Goal: Information Seeking & Learning: Check status

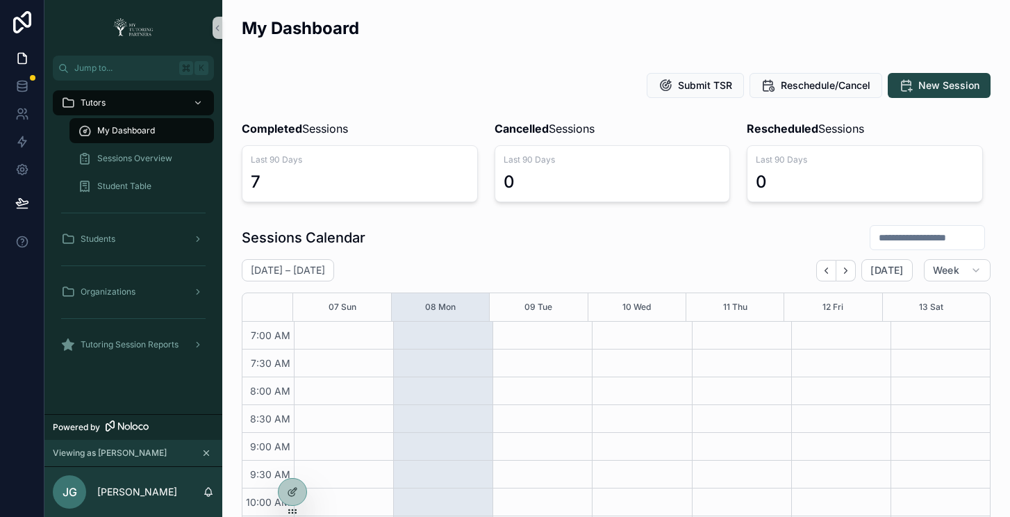
scroll to position [389, 0]
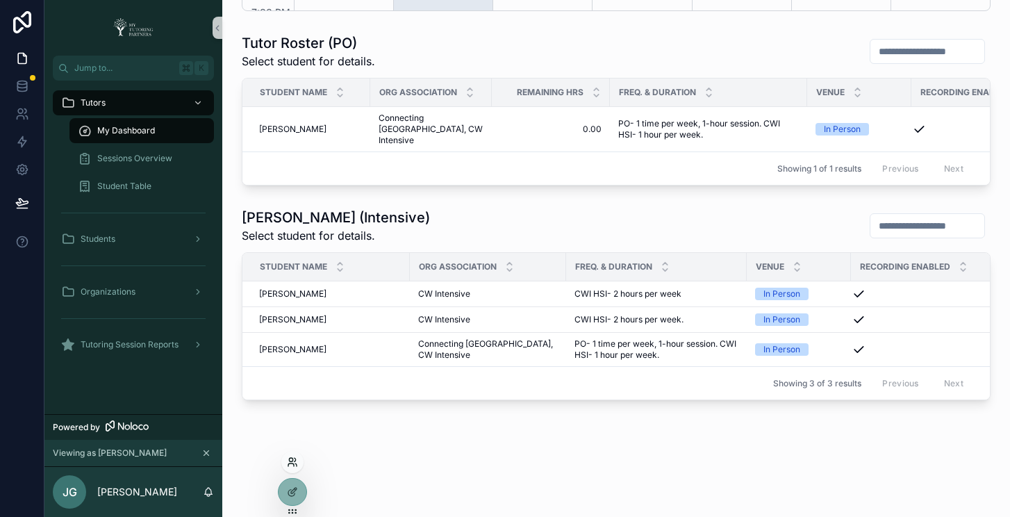
click at [293, 465] on icon at bounding box center [292, 461] width 11 height 11
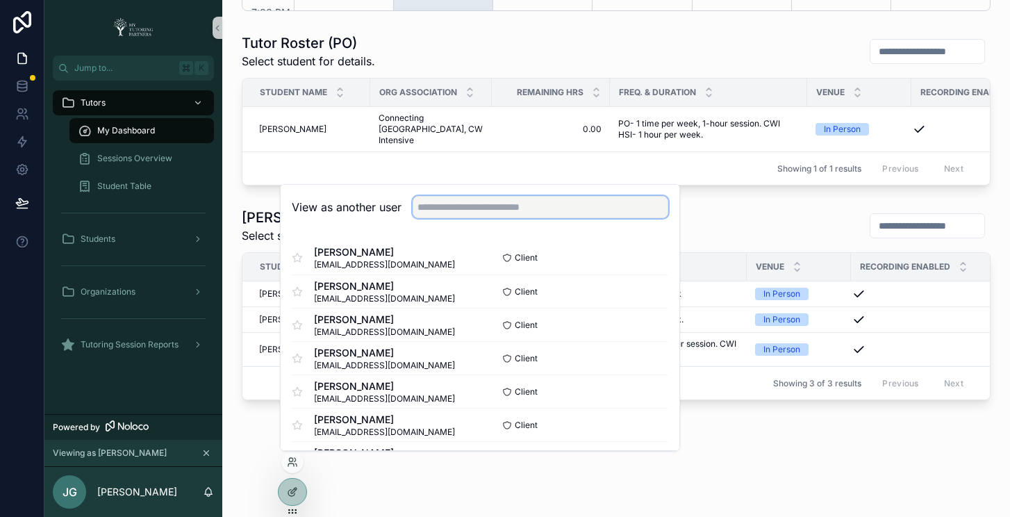
click at [513, 210] on input "text" at bounding box center [541, 207] width 256 height 22
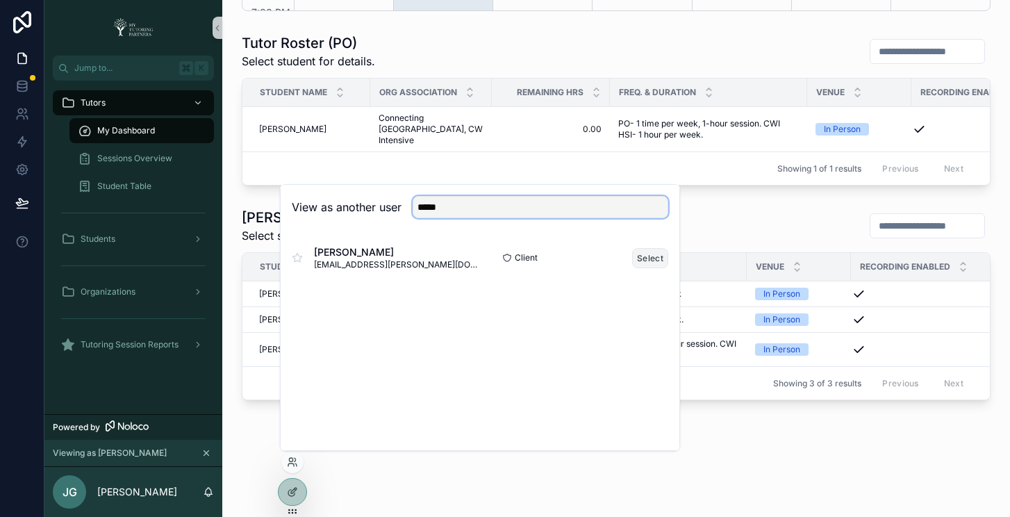
type input "*****"
click at [661, 259] on button "Select" at bounding box center [650, 258] width 36 height 20
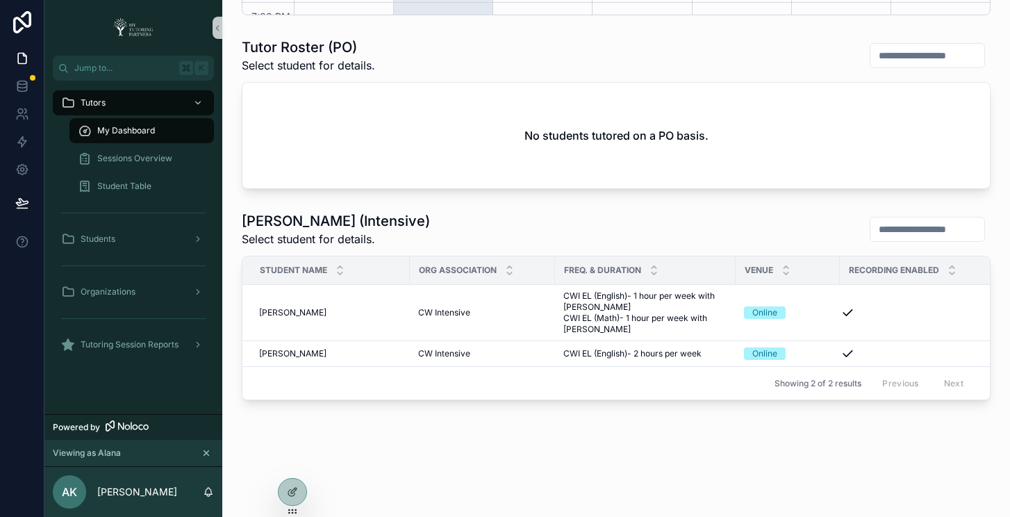
scroll to position [607, 0]
click at [304, 348] on span "[PERSON_NAME]" at bounding box center [292, 353] width 67 height 11
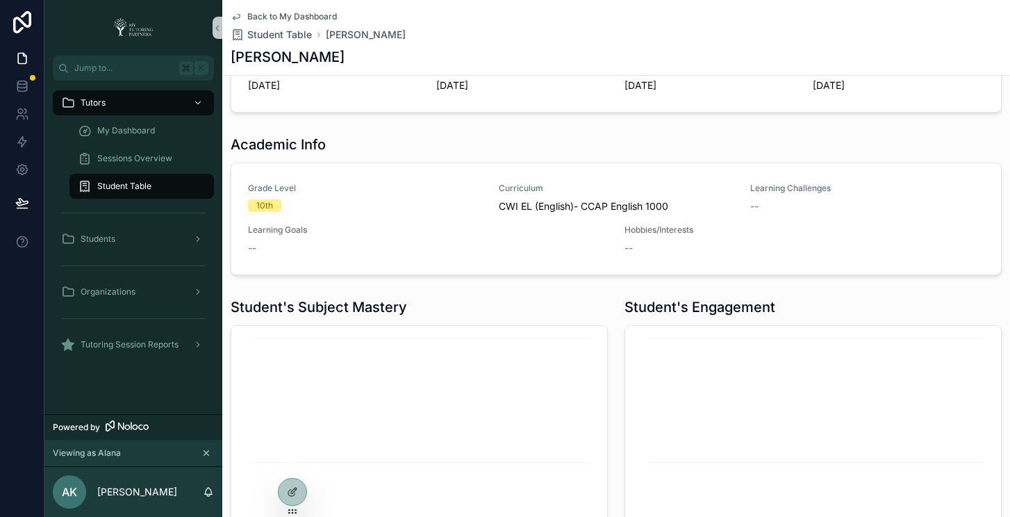
scroll to position [812, 0]
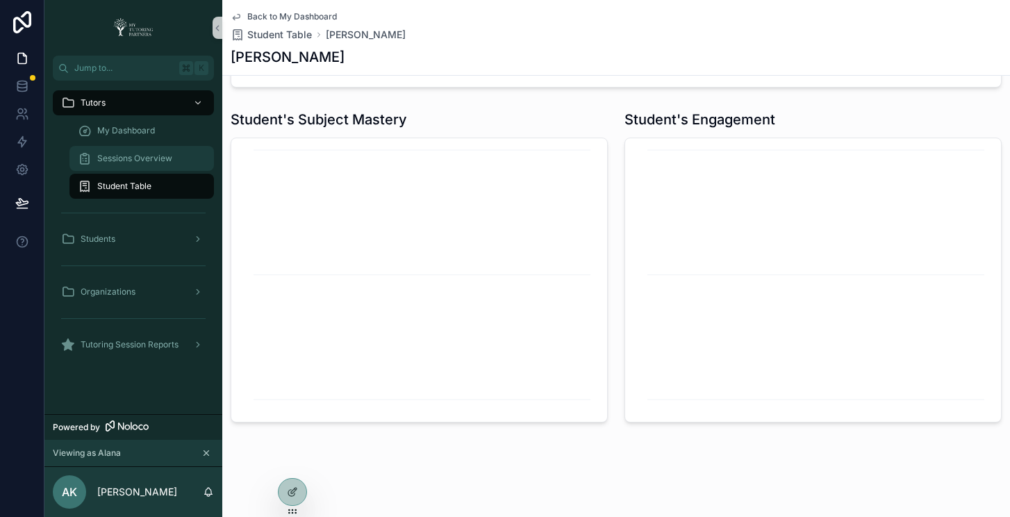
click at [135, 161] on span "Sessions Overview" at bounding box center [134, 158] width 75 height 11
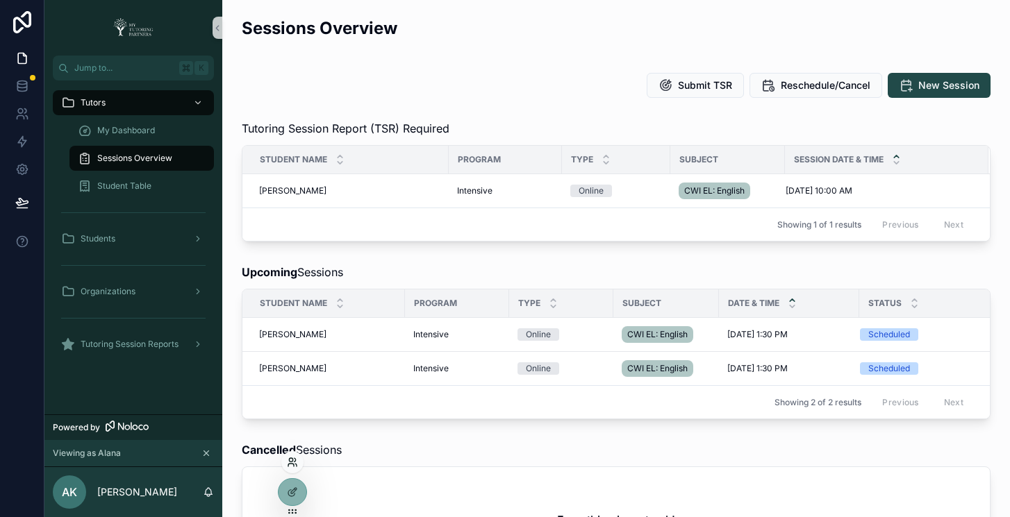
click at [291, 465] on icon at bounding box center [292, 462] width 11 height 11
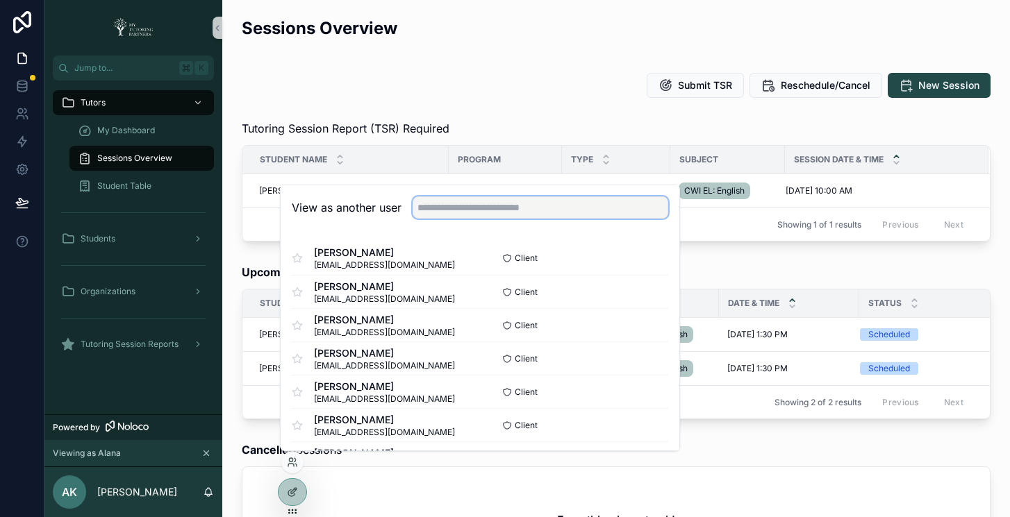
click at [509, 207] on input "text" at bounding box center [541, 208] width 256 height 22
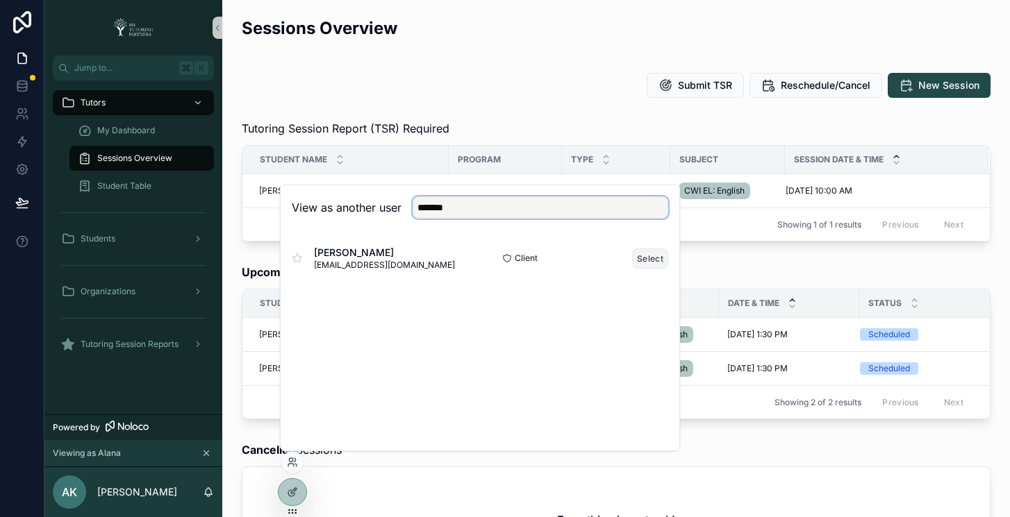
type input "*******"
click at [645, 259] on button "Select" at bounding box center [650, 259] width 36 height 20
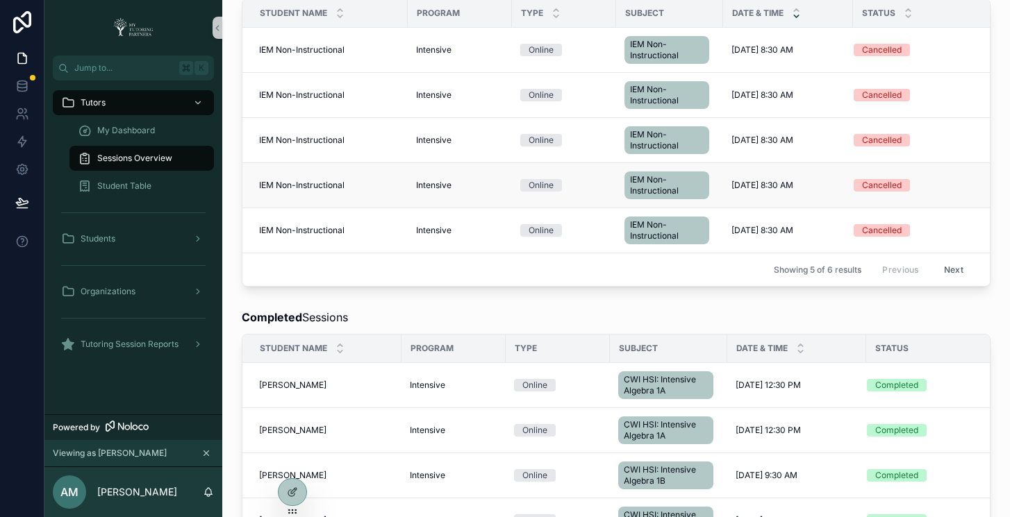
scroll to position [592, 0]
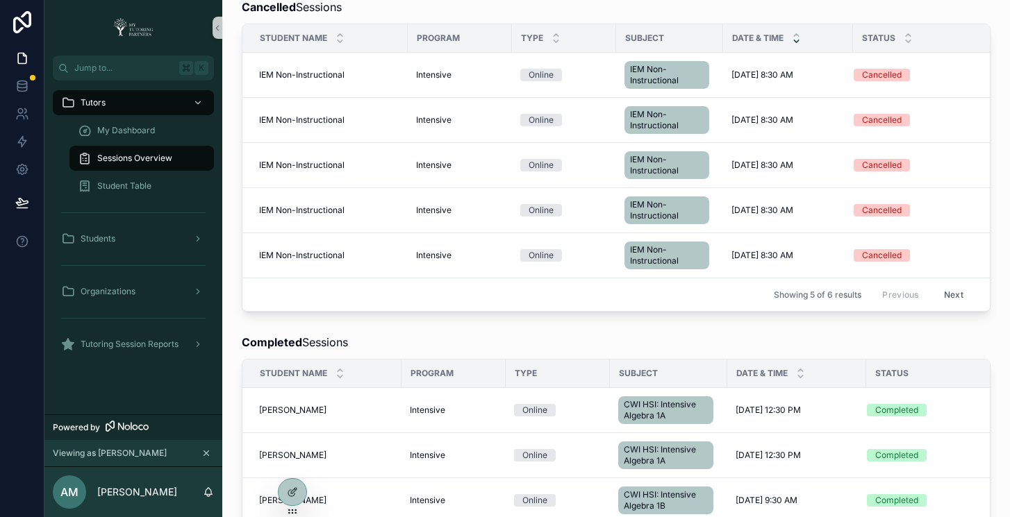
click at [938, 306] on button "Next" at bounding box center [953, 295] width 39 height 22
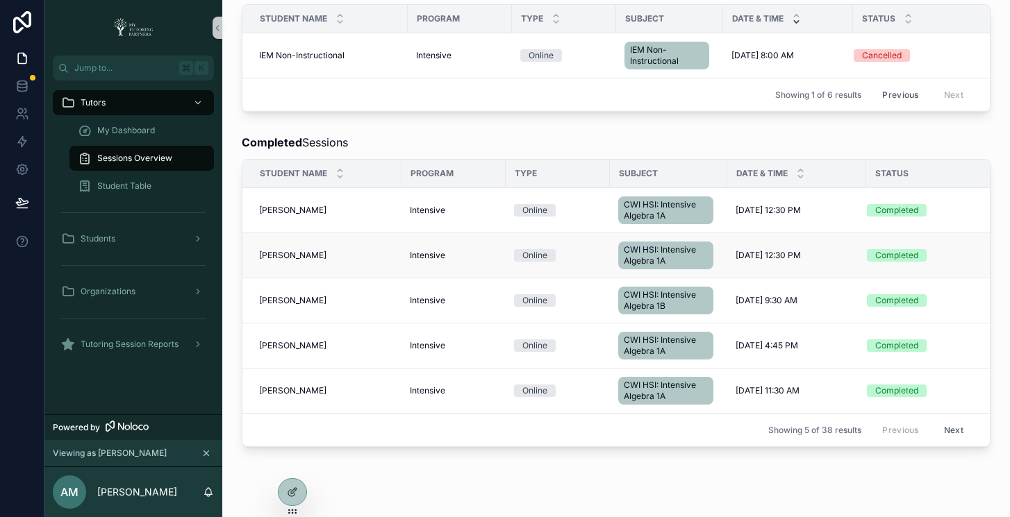
scroll to position [639, 0]
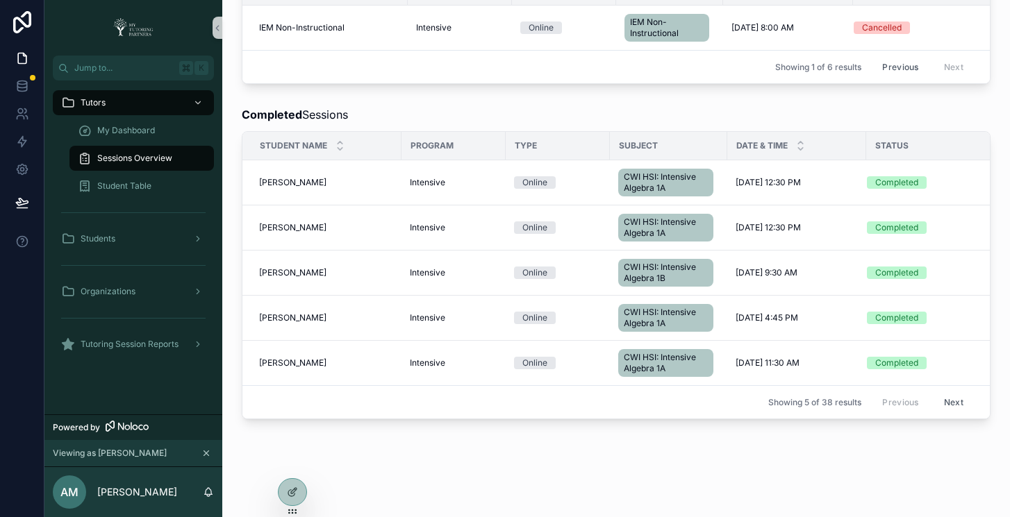
click at [947, 413] on button "Next" at bounding box center [953, 403] width 39 height 22
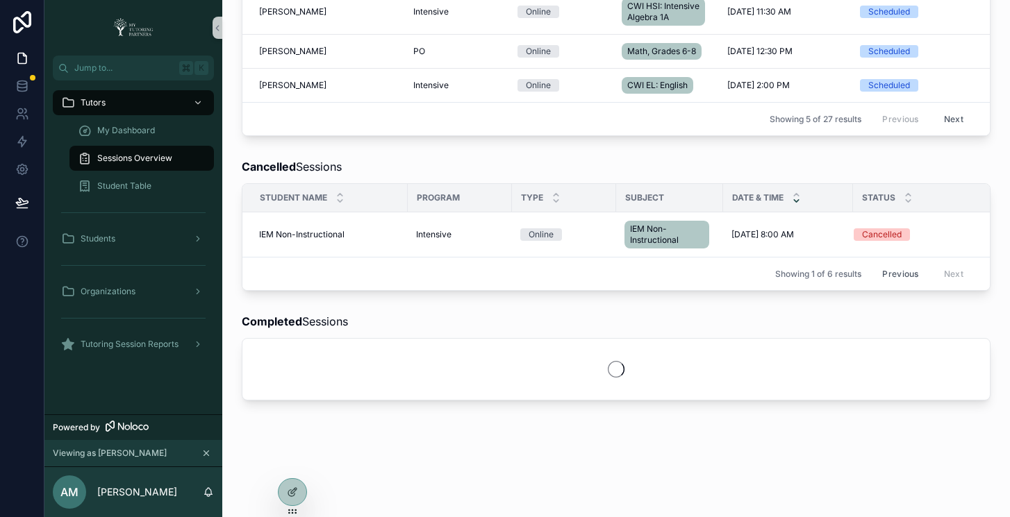
scroll to position [639, 0]
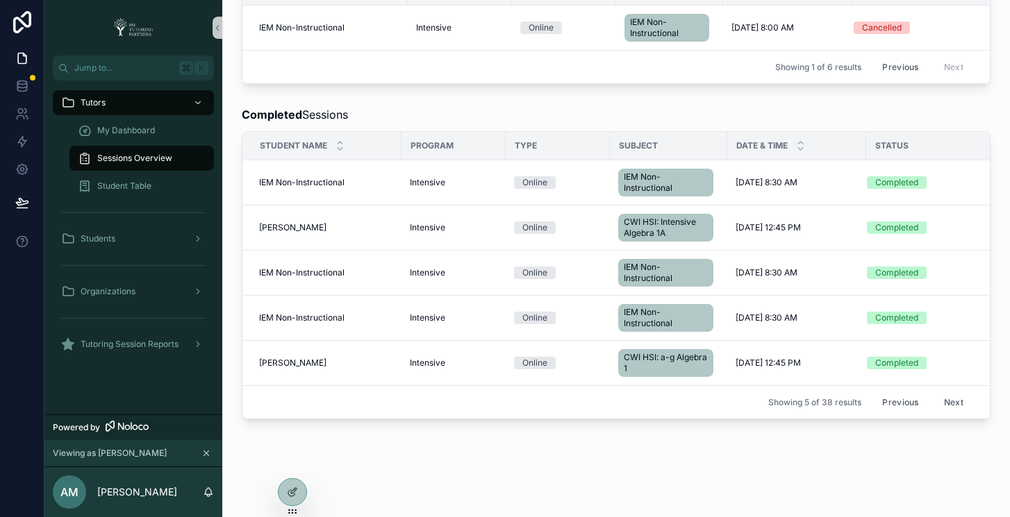
click at [947, 413] on button "Next" at bounding box center [953, 403] width 39 height 22
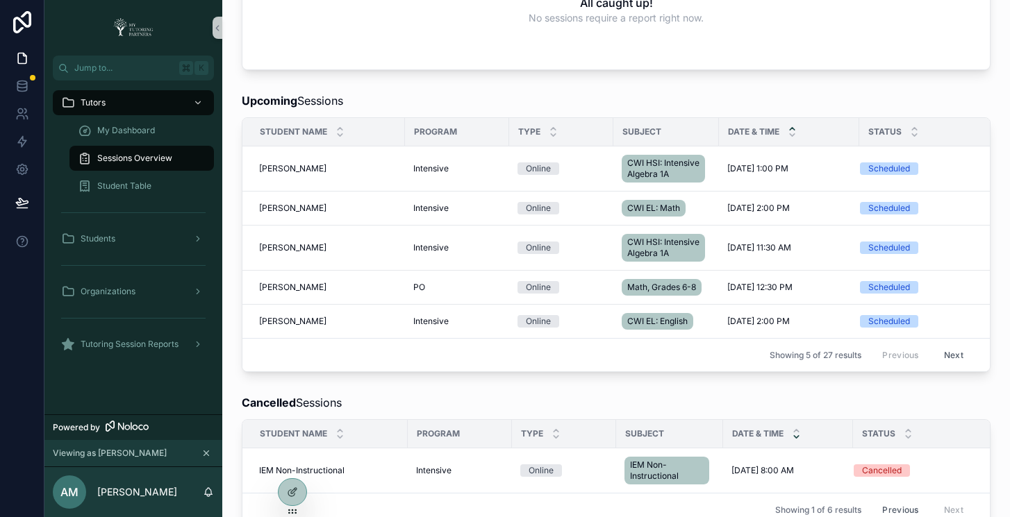
scroll to position [170, 0]
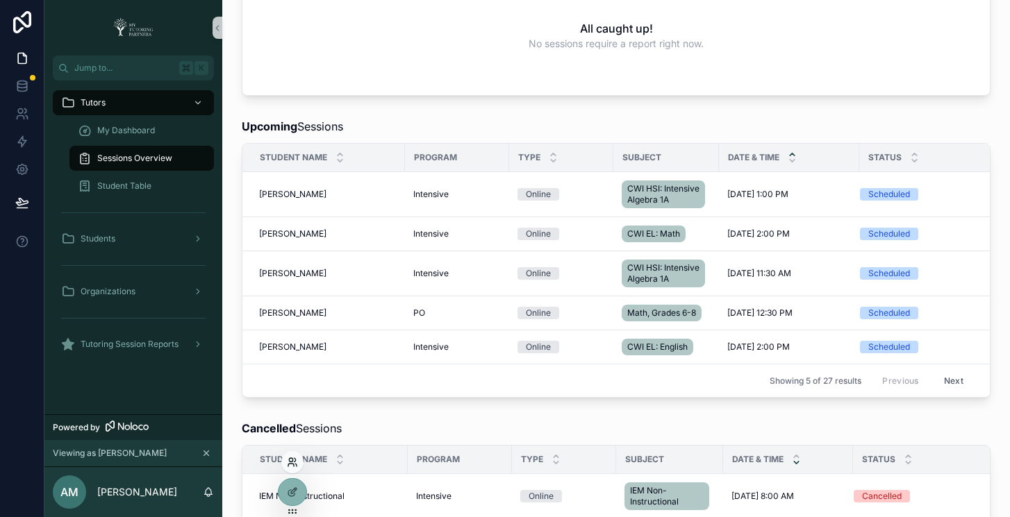
click at [294, 463] on icon at bounding box center [292, 462] width 11 height 11
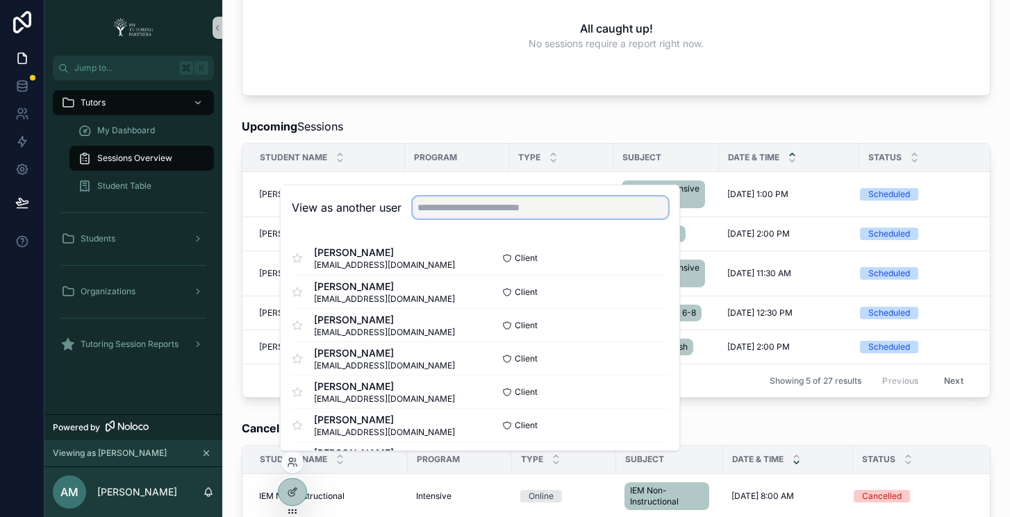
click at [466, 208] on input "text" at bounding box center [541, 208] width 256 height 22
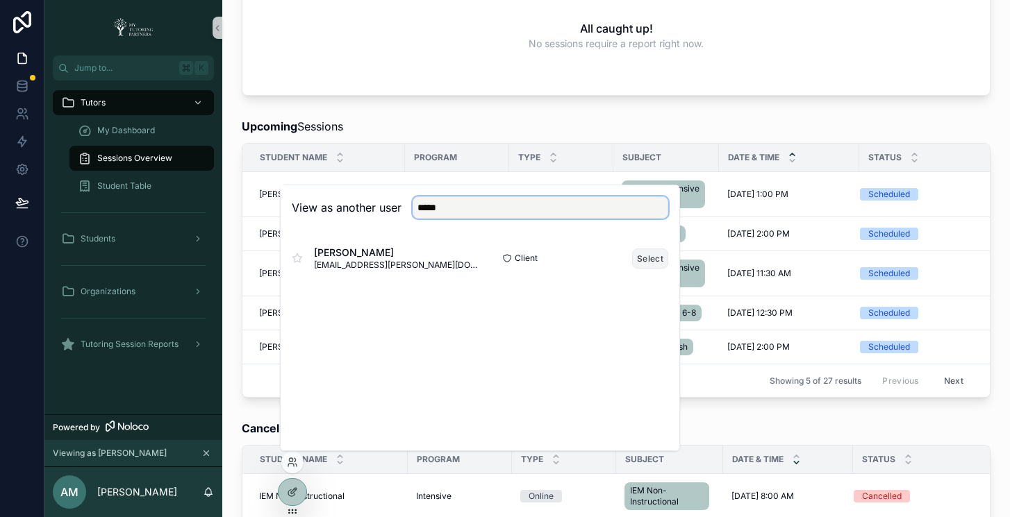
type input "*****"
click at [641, 256] on button "Select" at bounding box center [650, 259] width 36 height 20
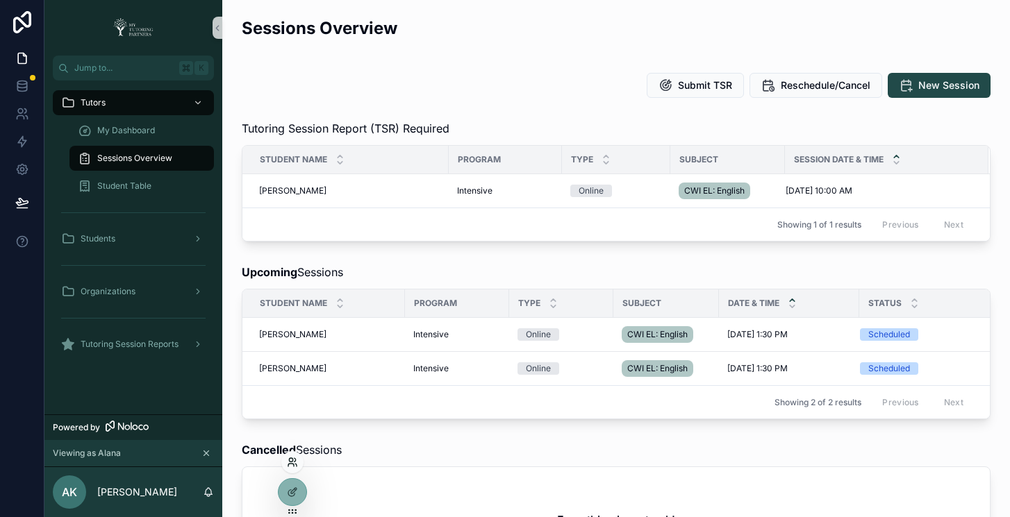
click at [291, 465] on icon at bounding box center [292, 462] width 11 height 11
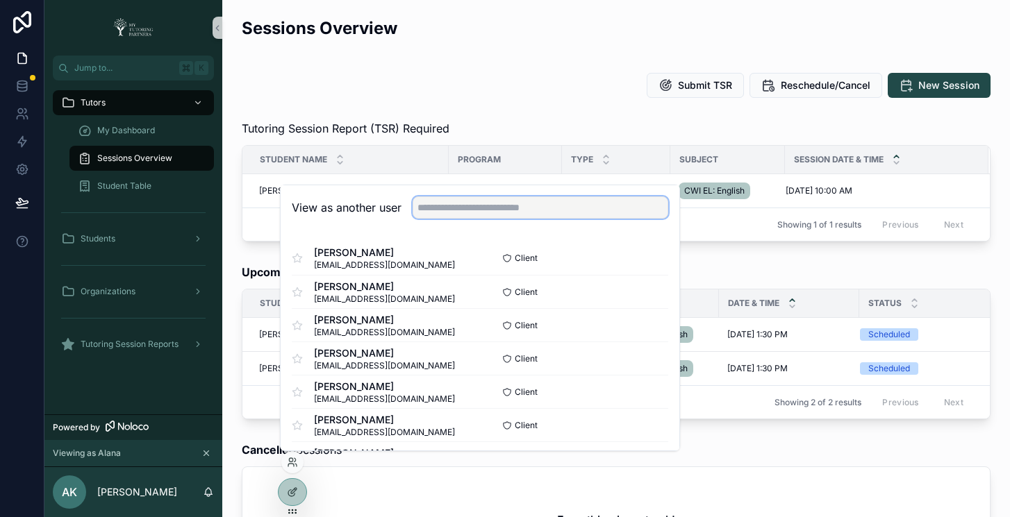
click at [479, 214] on input "text" at bounding box center [541, 208] width 256 height 22
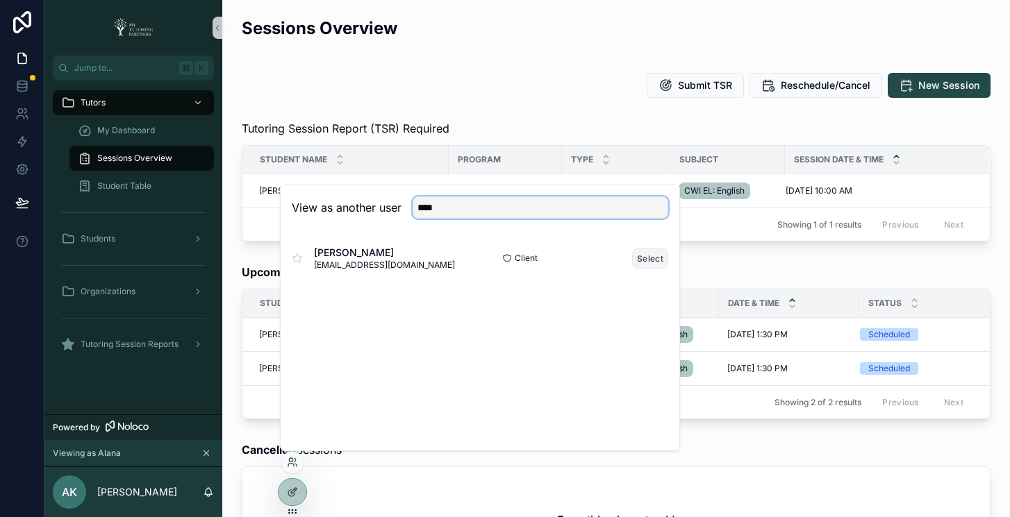
type input "****"
click at [645, 258] on button "Select" at bounding box center [650, 259] width 36 height 20
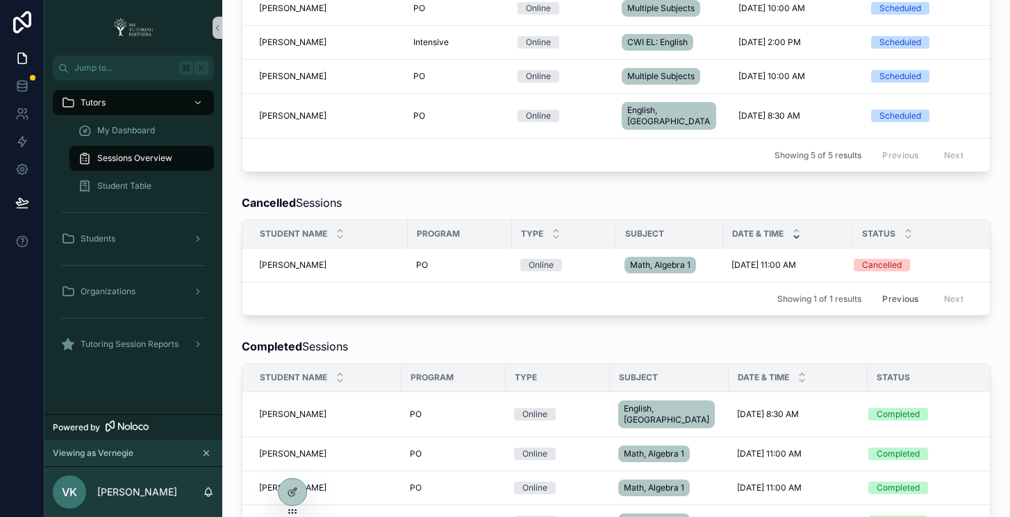
scroll to position [600, 0]
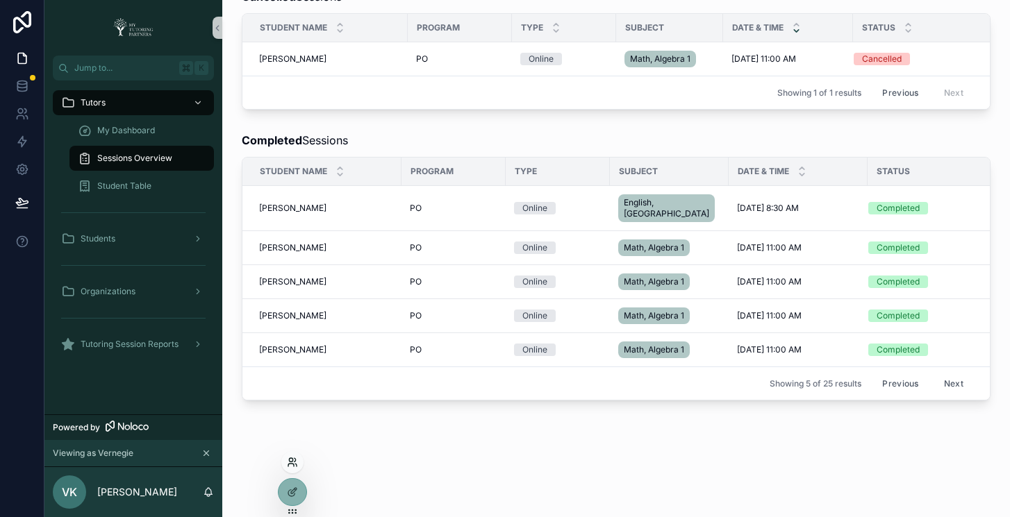
click at [295, 465] on icon at bounding box center [292, 462] width 11 height 11
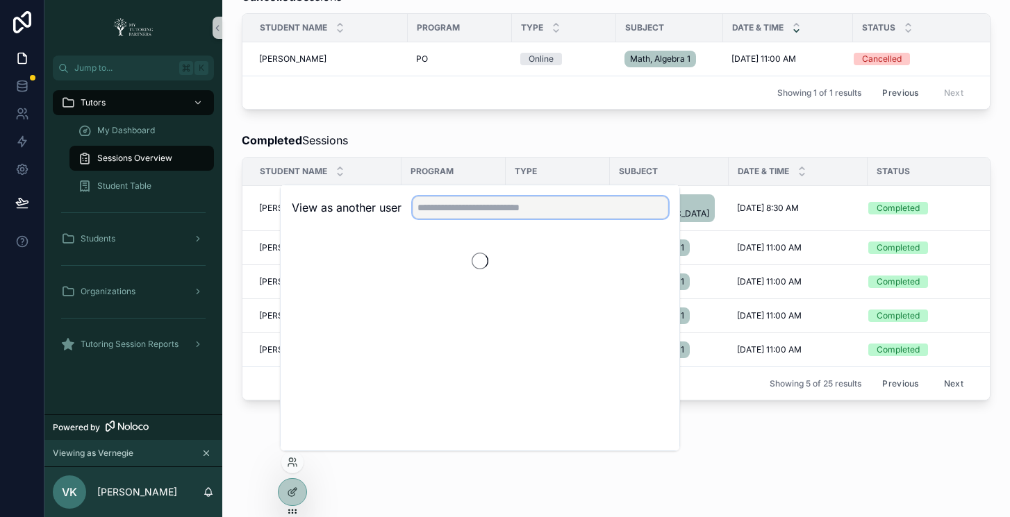
click at [554, 210] on input "text" at bounding box center [541, 208] width 256 height 22
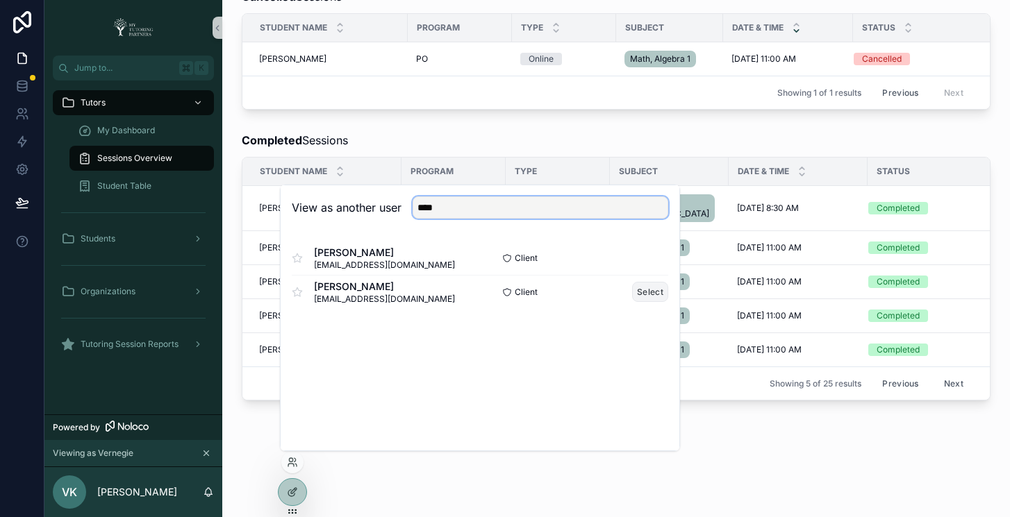
type input "***"
click at [641, 291] on button "Select" at bounding box center [650, 292] width 36 height 20
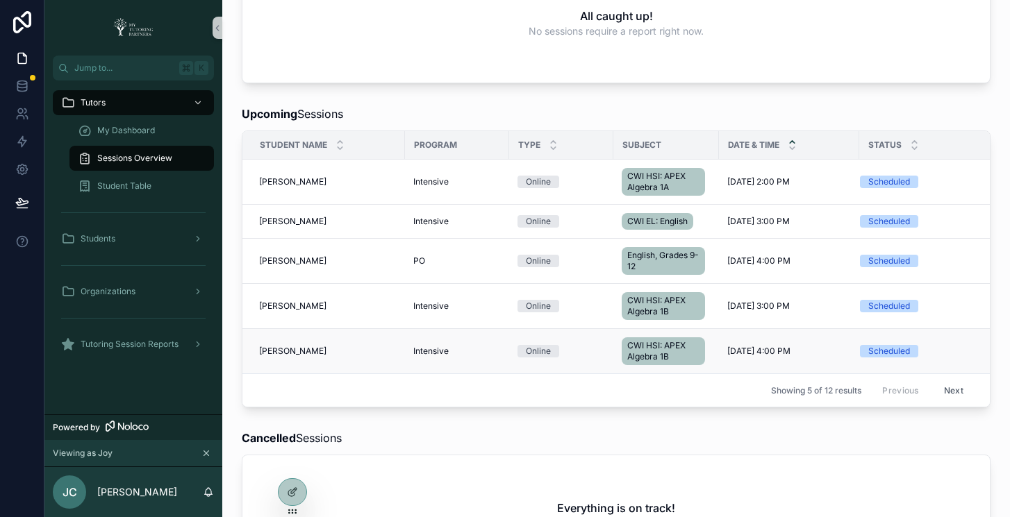
scroll to position [219, 0]
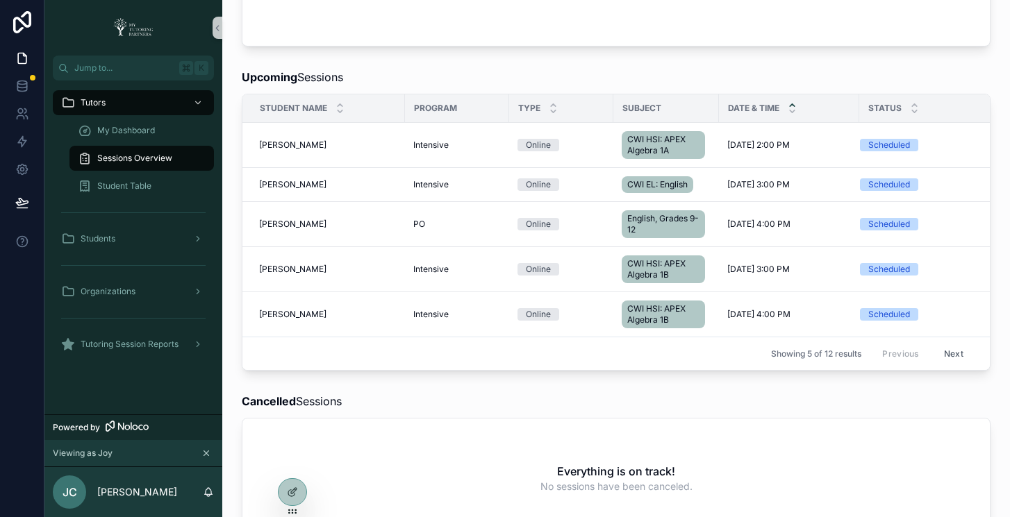
click at [942, 357] on button "Next" at bounding box center [953, 354] width 39 height 22
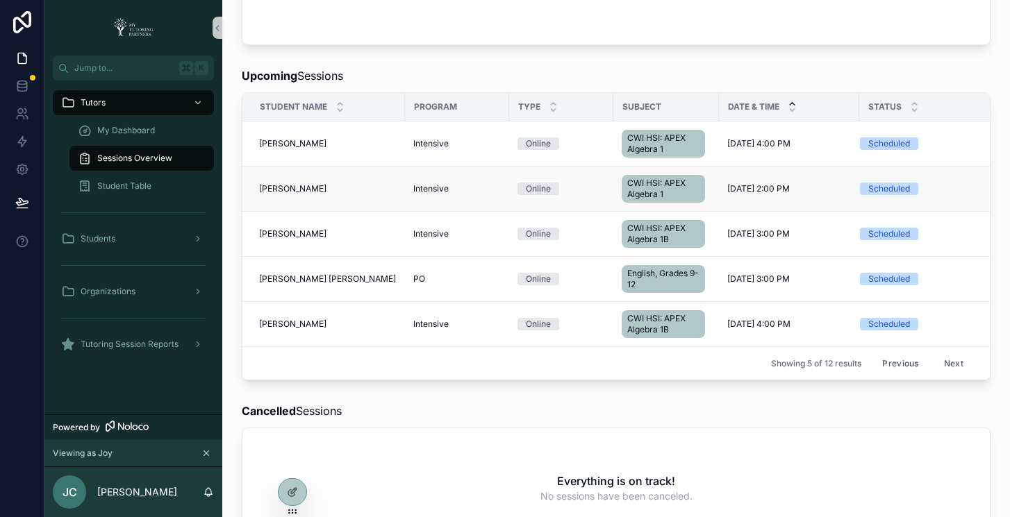
scroll to position [222, 0]
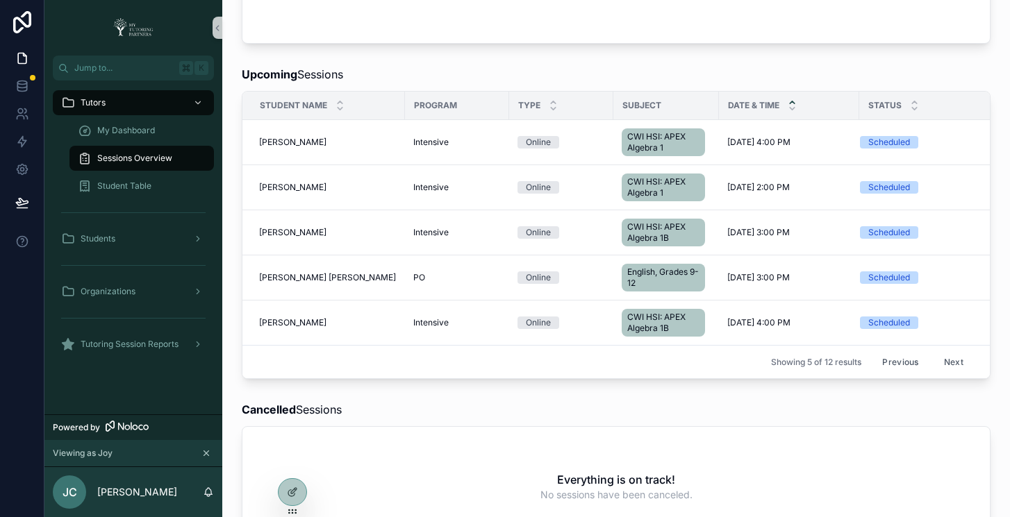
click at [940, 362] on button "Next" at bounding box center [953, 362] width 39 height 22
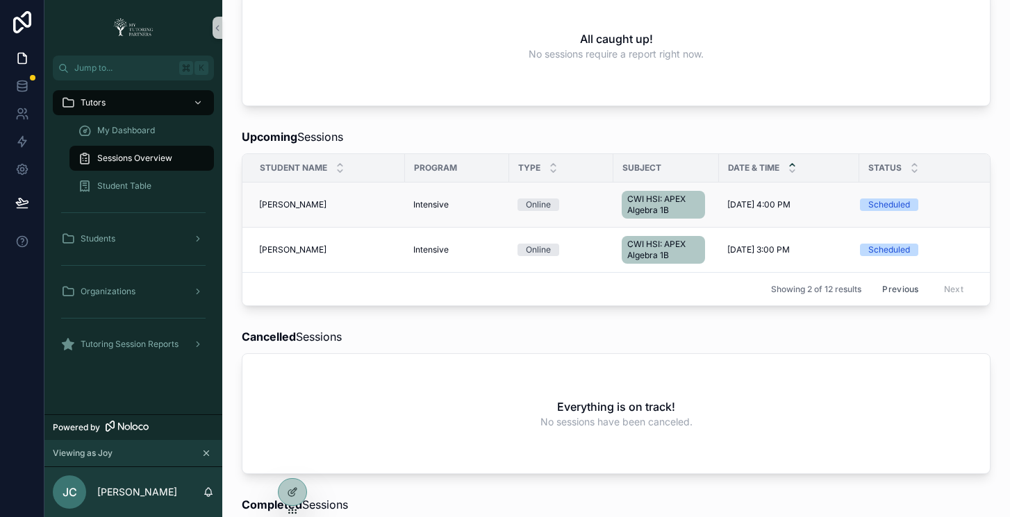
scroll to position [189, 0]
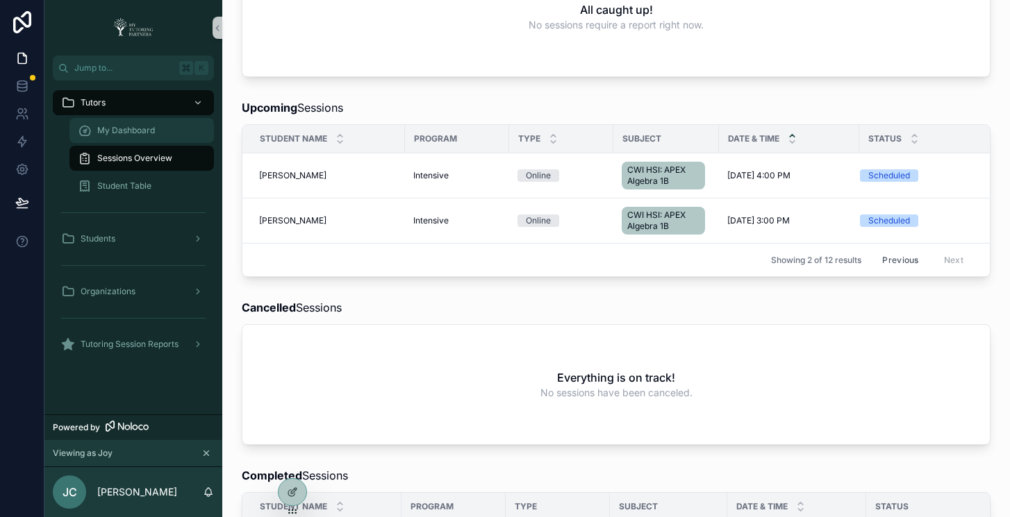
click at [140, 136] on div "My Dashboard" at bounding box center [142, 130] width 128 height 22
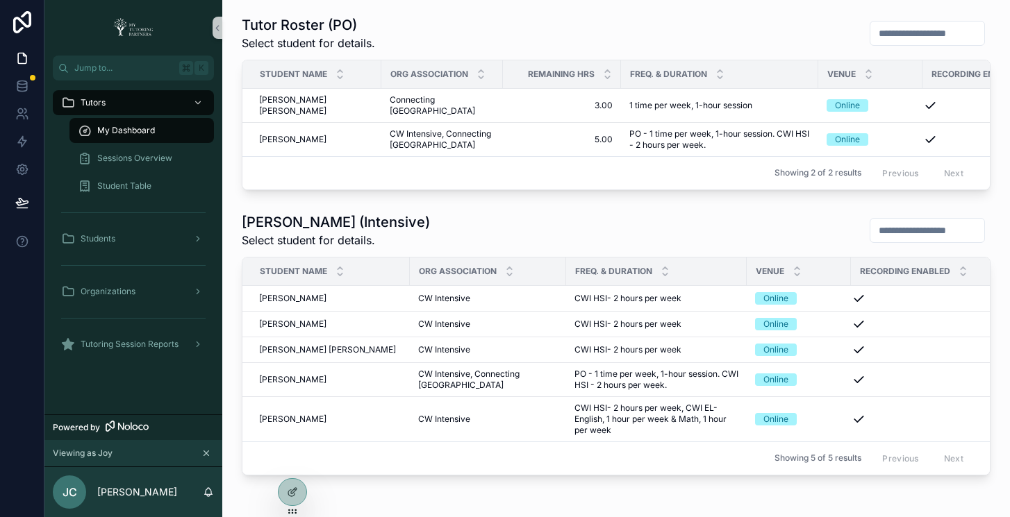
scroll to position [626, 0]
